Goal: Find specific page/section: Find specific page/section

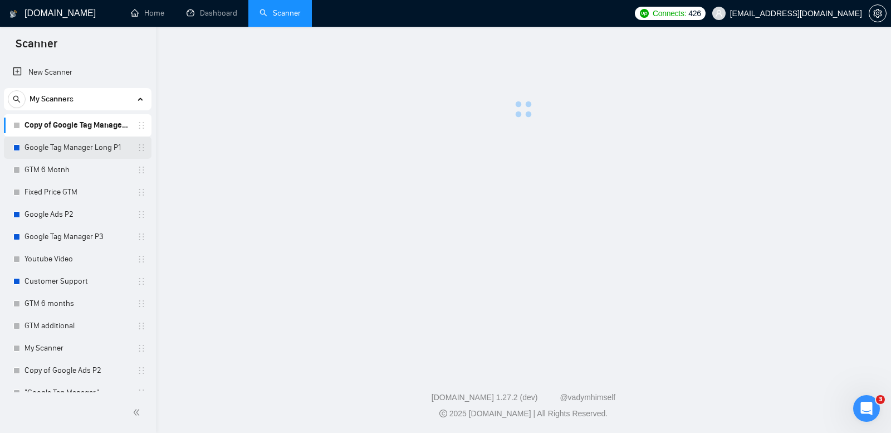
click at [97, 148] on link "Google Tag Manager Long P1" at bounding box center [78, 147] width 106 height 22
click at [101, 123] on link "Copy of Google Tag Manager Long P1" at bounding box center [78, 125] width 106 height 22
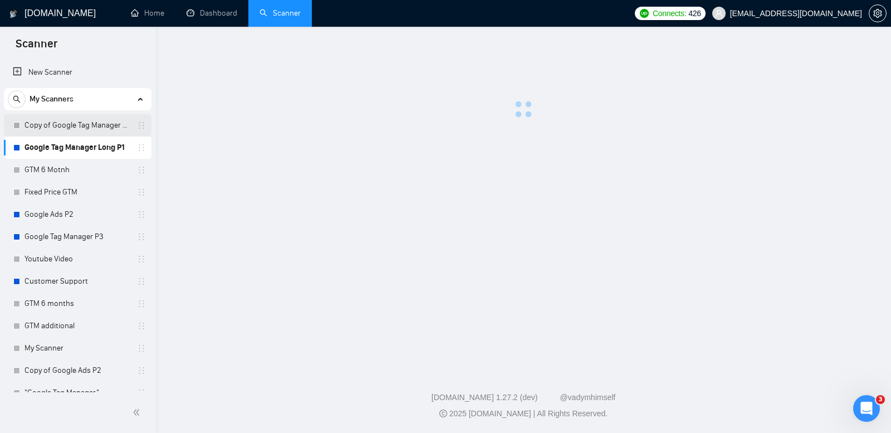
click at [101, 123] on link "Copy of Google Tag Manager Long P1" at bounding box center [78, 125] width 106 height 22
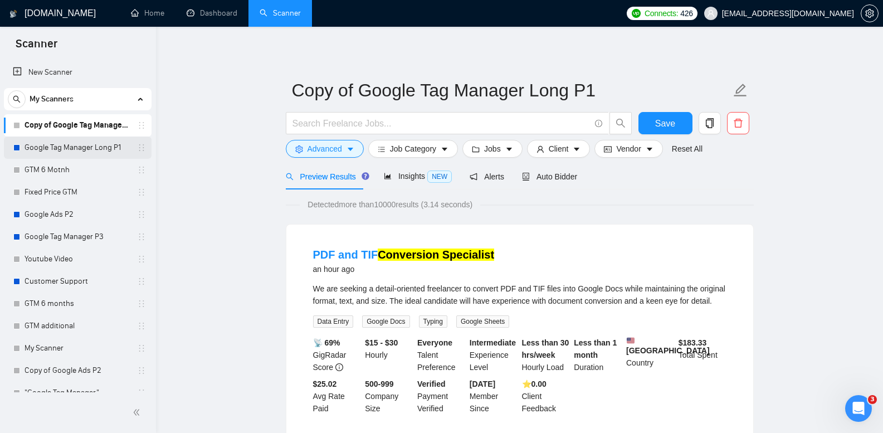
click at [95, 149] on link "Google Tag Manager Long P1" at bounding box center [78, 147] width 106 height 22
